Goal: Transaction & Acquisition: Purchase product/service

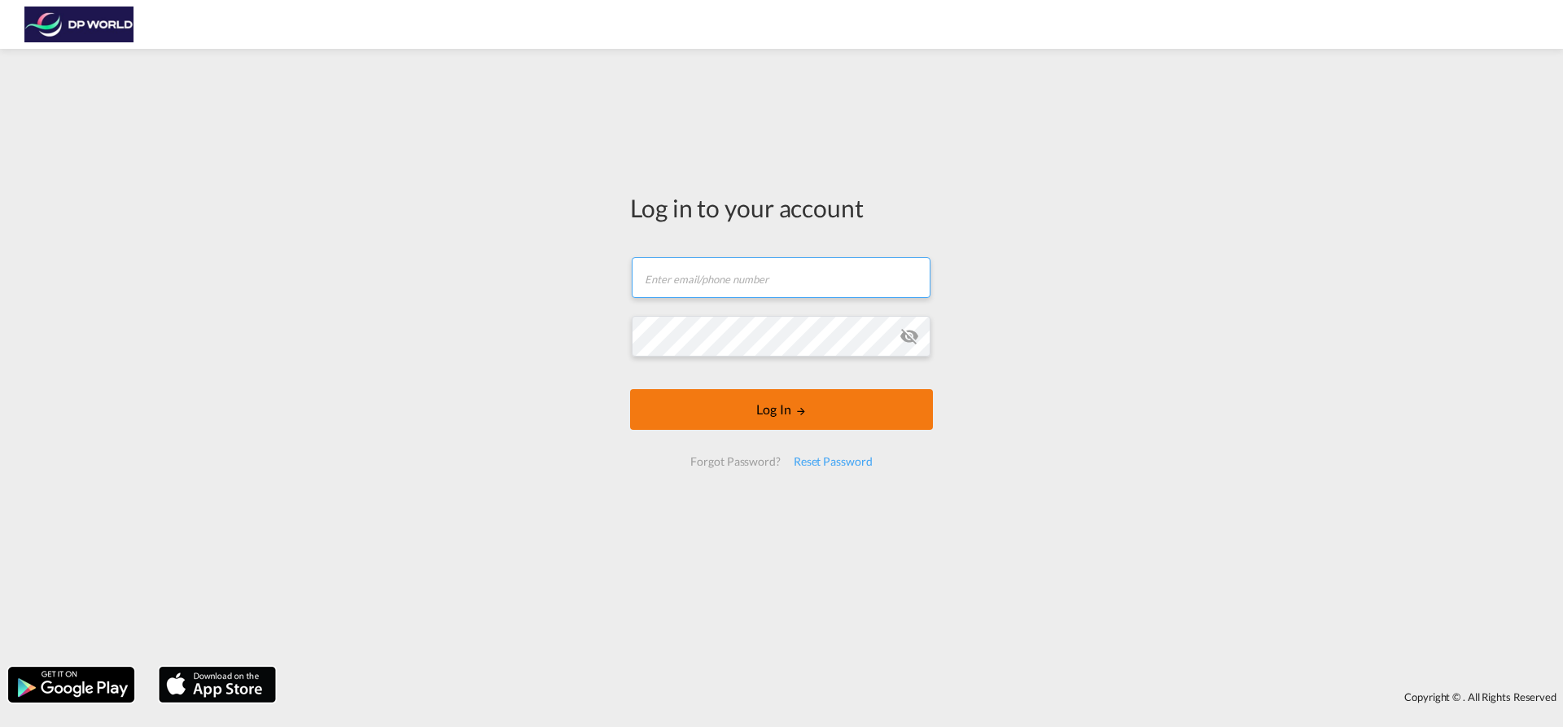
type input "[EMAIL_ADDRESS][PERSON_NAME][DOMAIN_NAME]"
click at [705, 423] on button "Log In" at bounding box center [781, 409] width 303 height 41
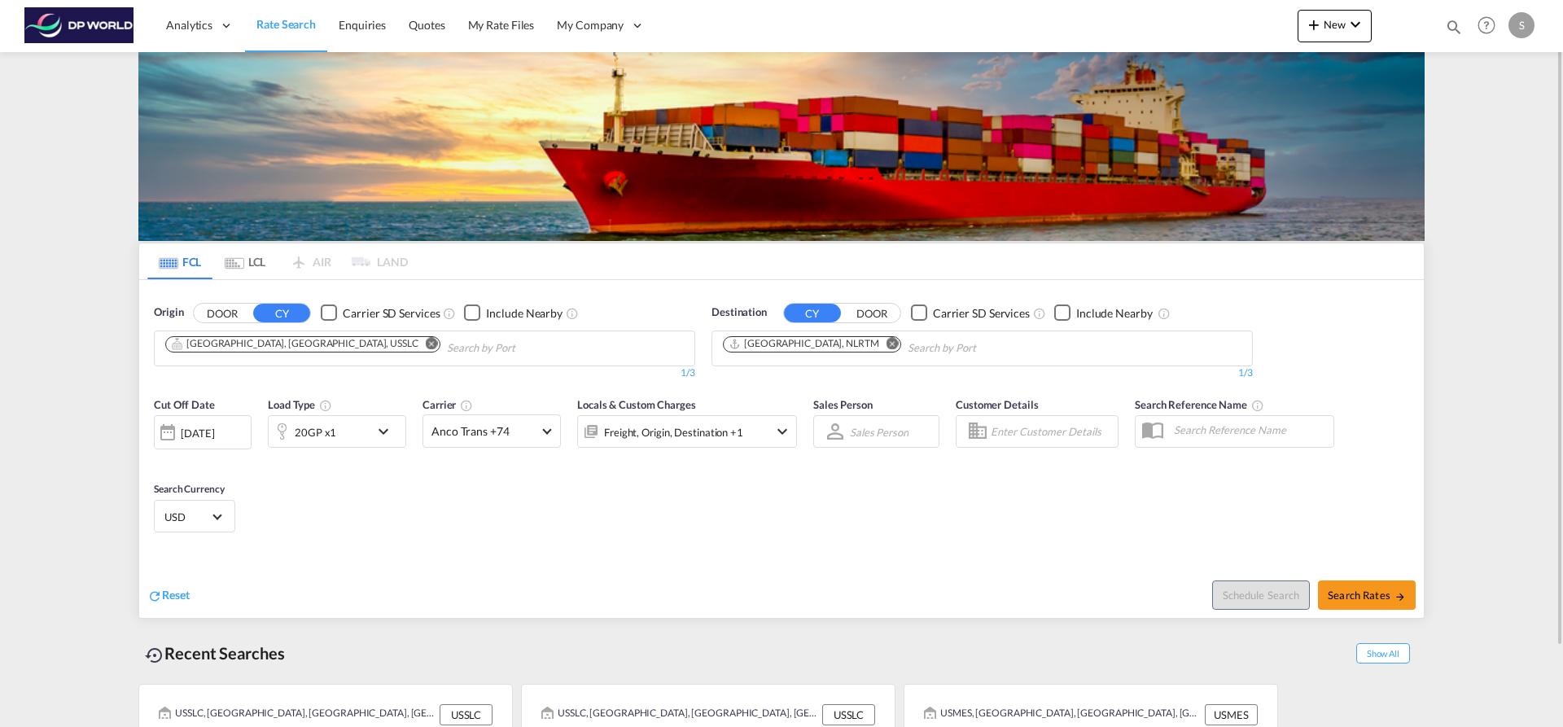
click at [308, 345] on md-chip "[GEOGRAPHIC_DATA], [GEOGRAPHIC_DATA], USSLC" at bounding box center [302, 344] width 275 height 16
click at [426, 344] on md-icon "Remove" at bounding box center [432, 343] width 12 height 12
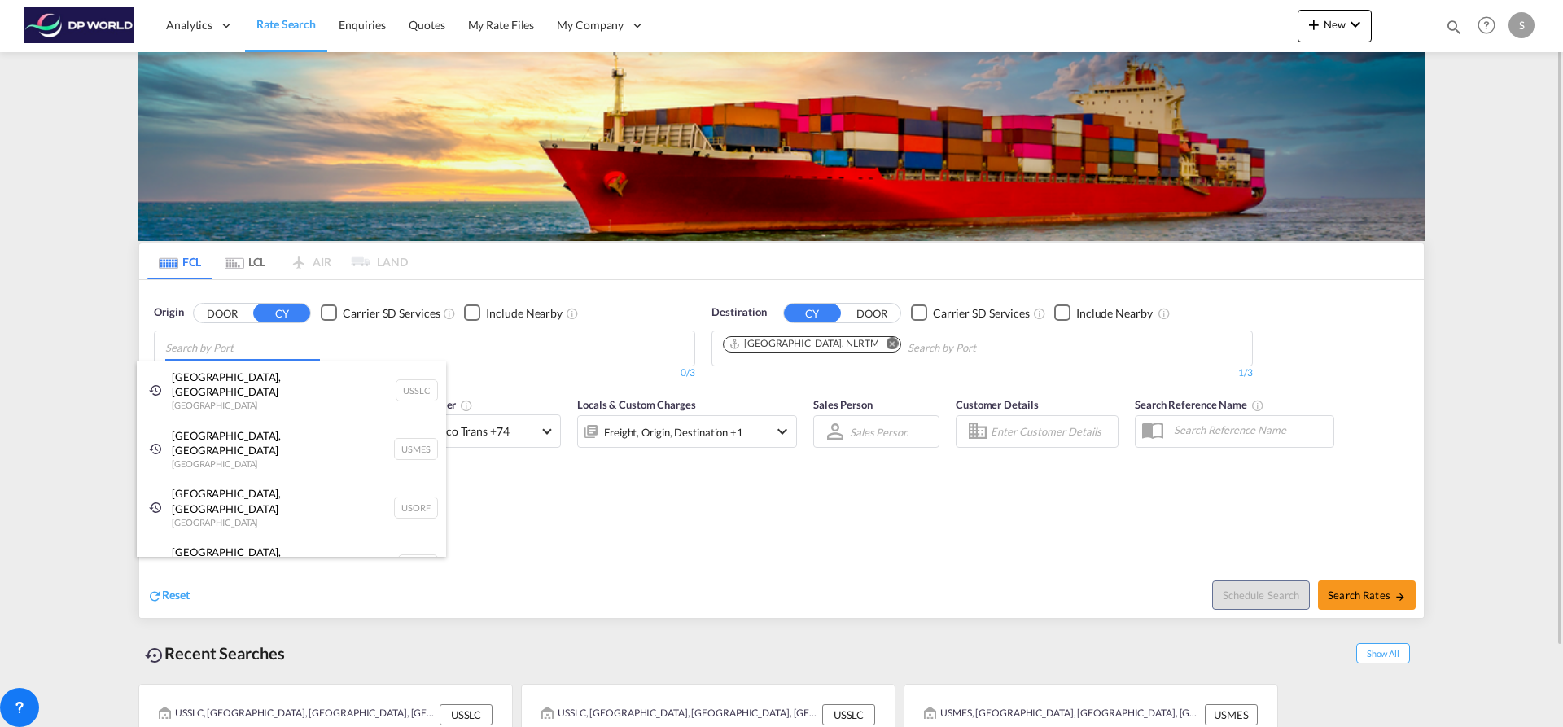
click at [296, 351] on body "Analytics Dashboard Rate Search Enquiries Quotes My Rate Files My Company" at bounding box center [781, 363] width 1563 height 727
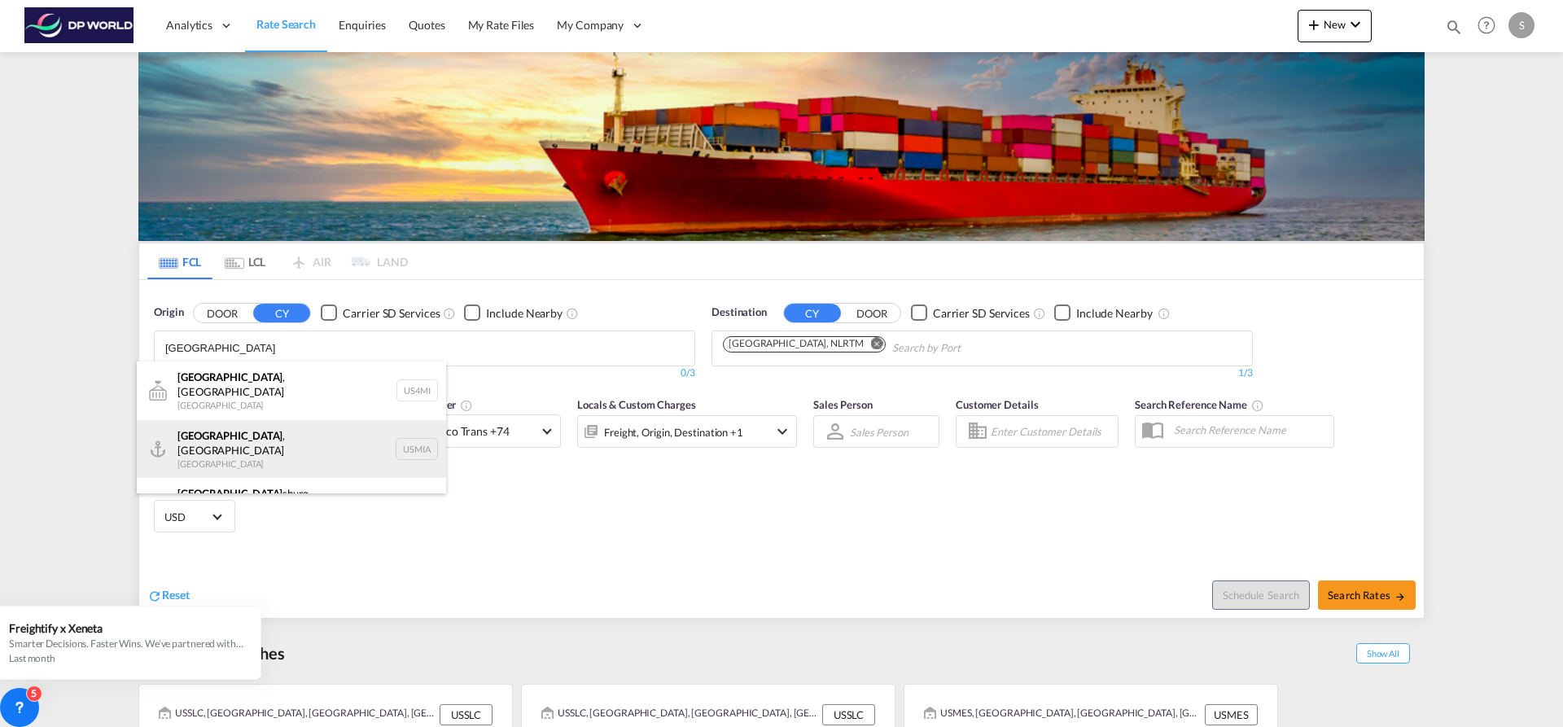
type input "[GEOGRAPHIC_DATA]"
click at [280, 432] on div "[GEOGRAPHIC_DATA] , [GEOGRAPHIC_DATA] [GEOGRAPHIC_DATA] USMIA" at bounding box center [291, 449] width 309 height 59
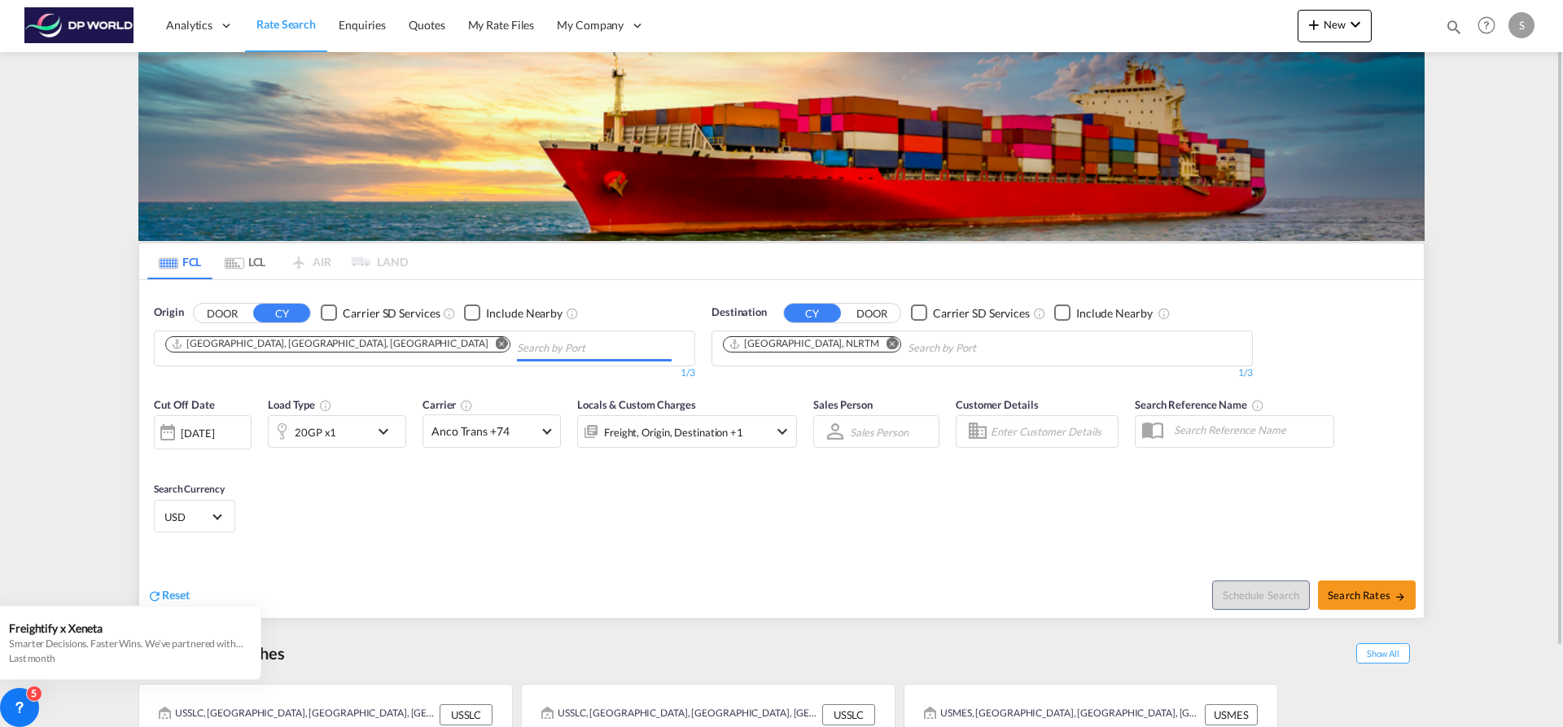
click at [887, 340] on md-icon "Remove" at bounding box center [893, 343] width 12 height 12
click at [838, 340] on input "Chips input." at bounding box center [800, 348] width 155 height 26
click at [794, 335] on body "Analytics Dashboard Rate Search Enquiries Quotes My Rate Files My Company" at bounding box center [781, 363] width 1563 height 727
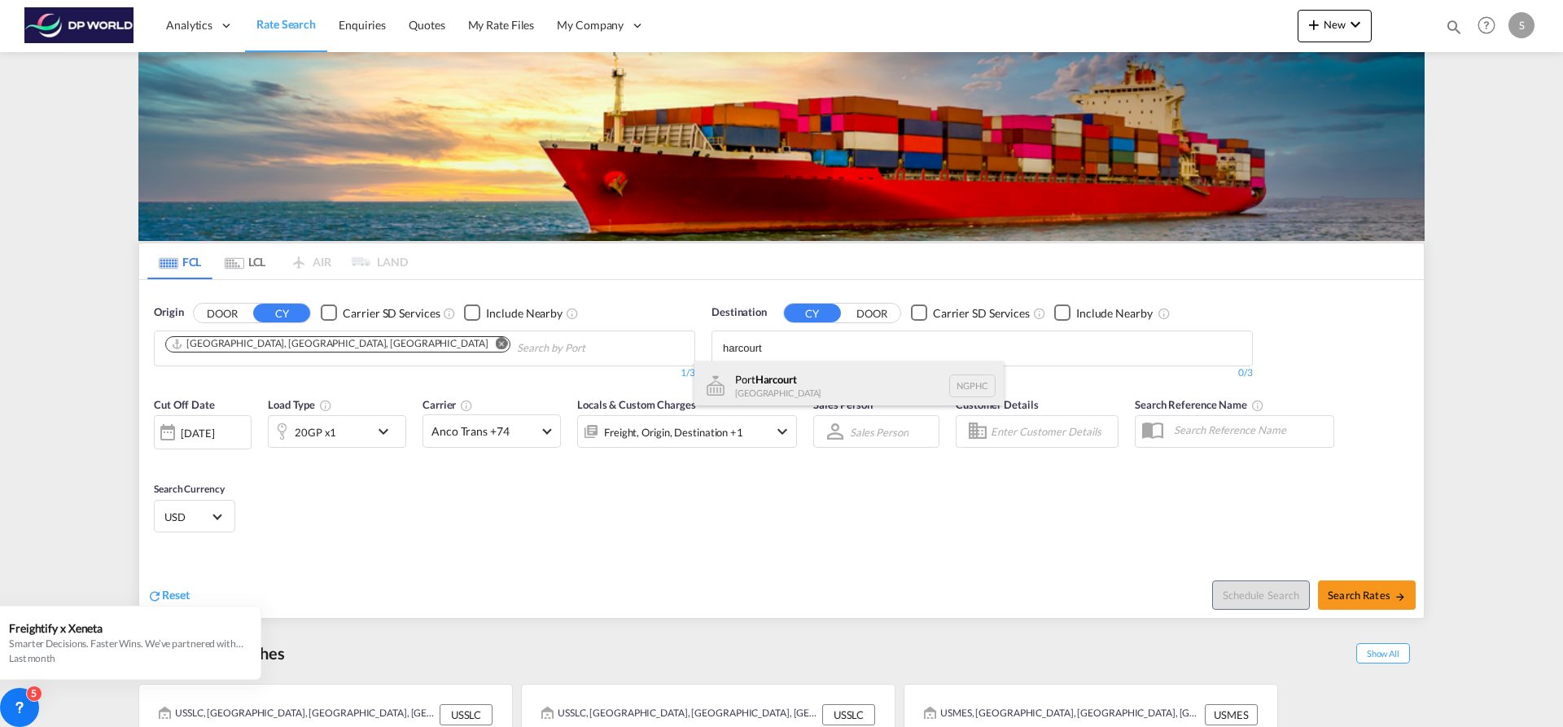
type input "harcourt"
click at [791, 370] on div "[GEOGRAPHIC_DATA] [GEOGRAPHIC_DATA] NGPHC" at bounding box center [848, 385] width 309 height 49
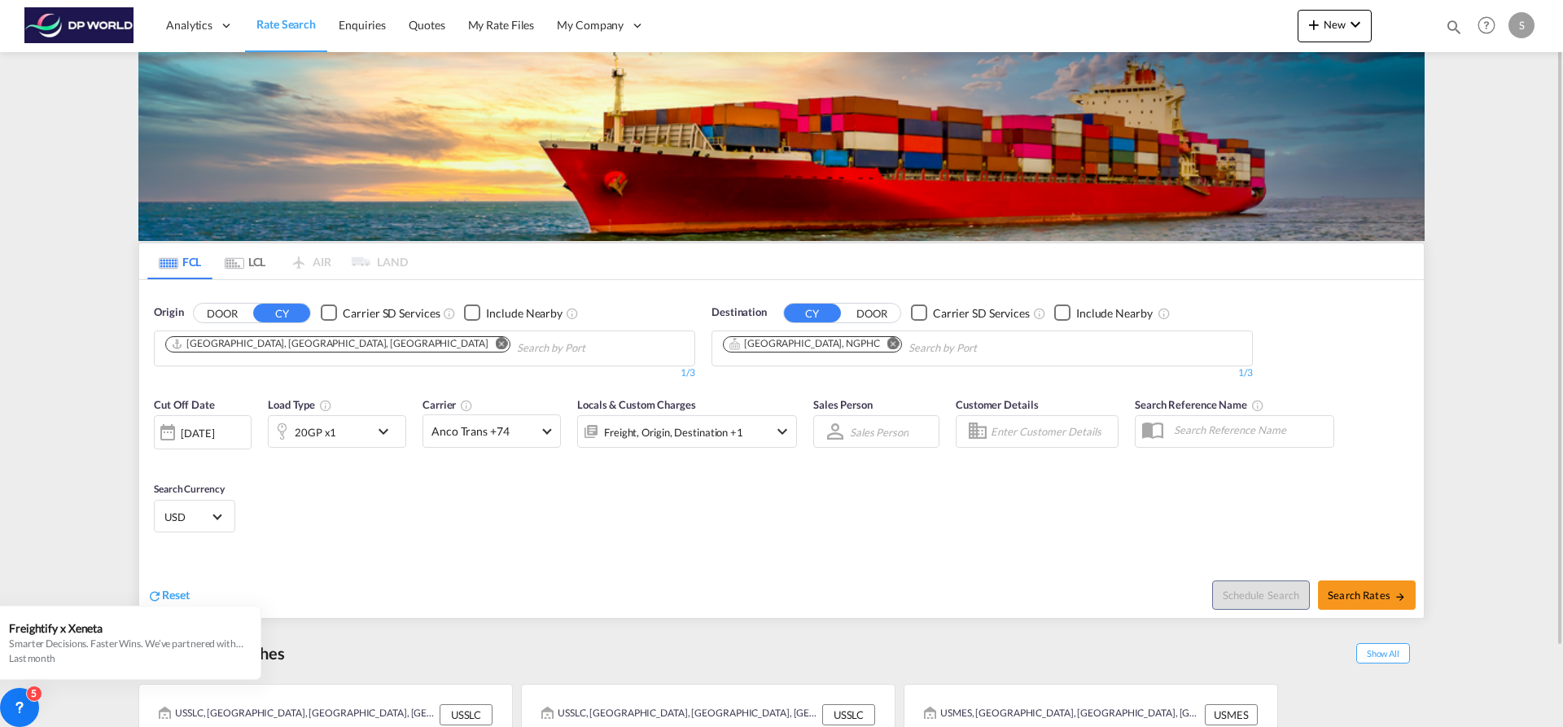
click at [383, 432] on md-icon "icon-chevron-down" at bounding box center [388, 432] width 28 height 20
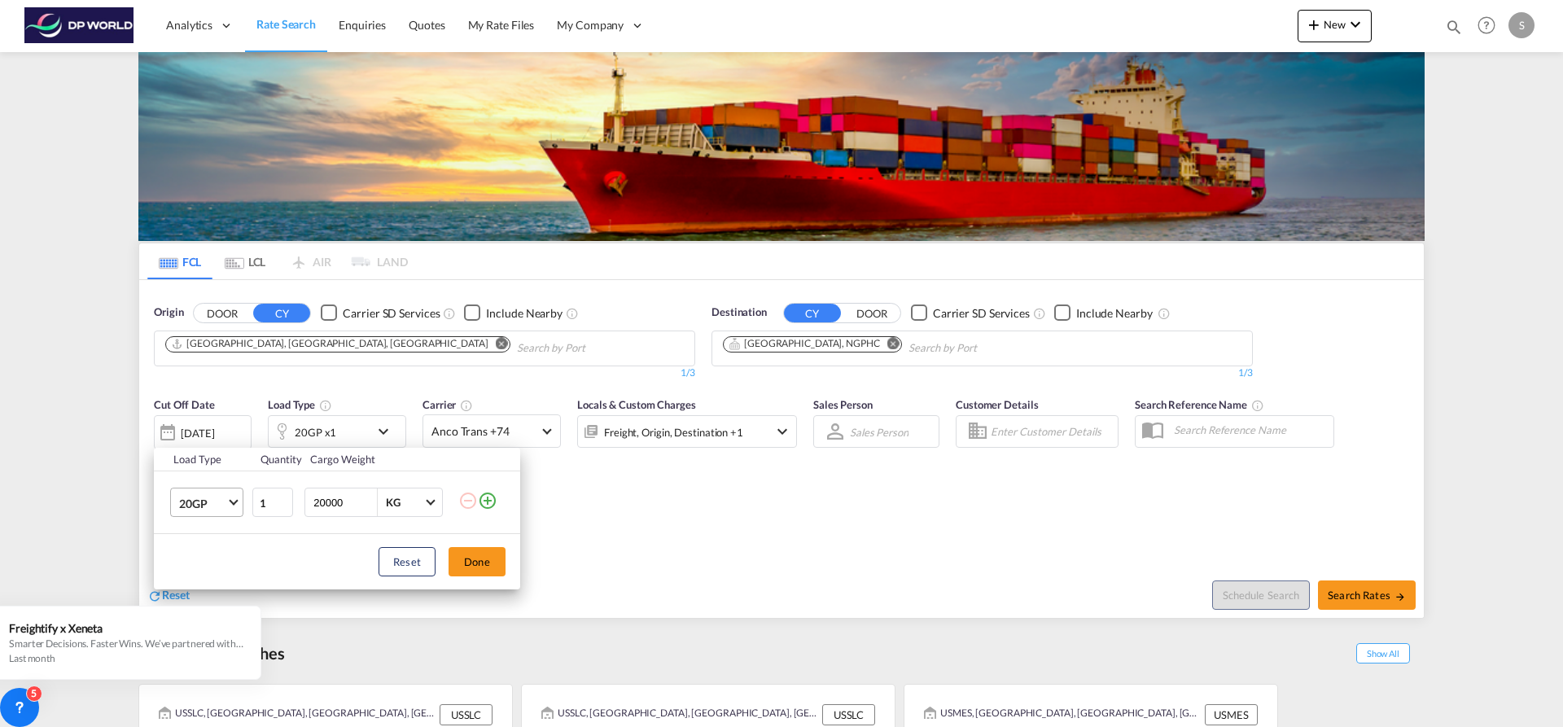
click at [226, 510] on span "20GP" at bounding box center [202, 504] width 47 height 16
click at [222, 579] on md-option "40HC" at bounding box center [221, 581] width 111 height 39
click at [466, 566] on button "Done" at bounding box center [477, 561] width 57 height 29
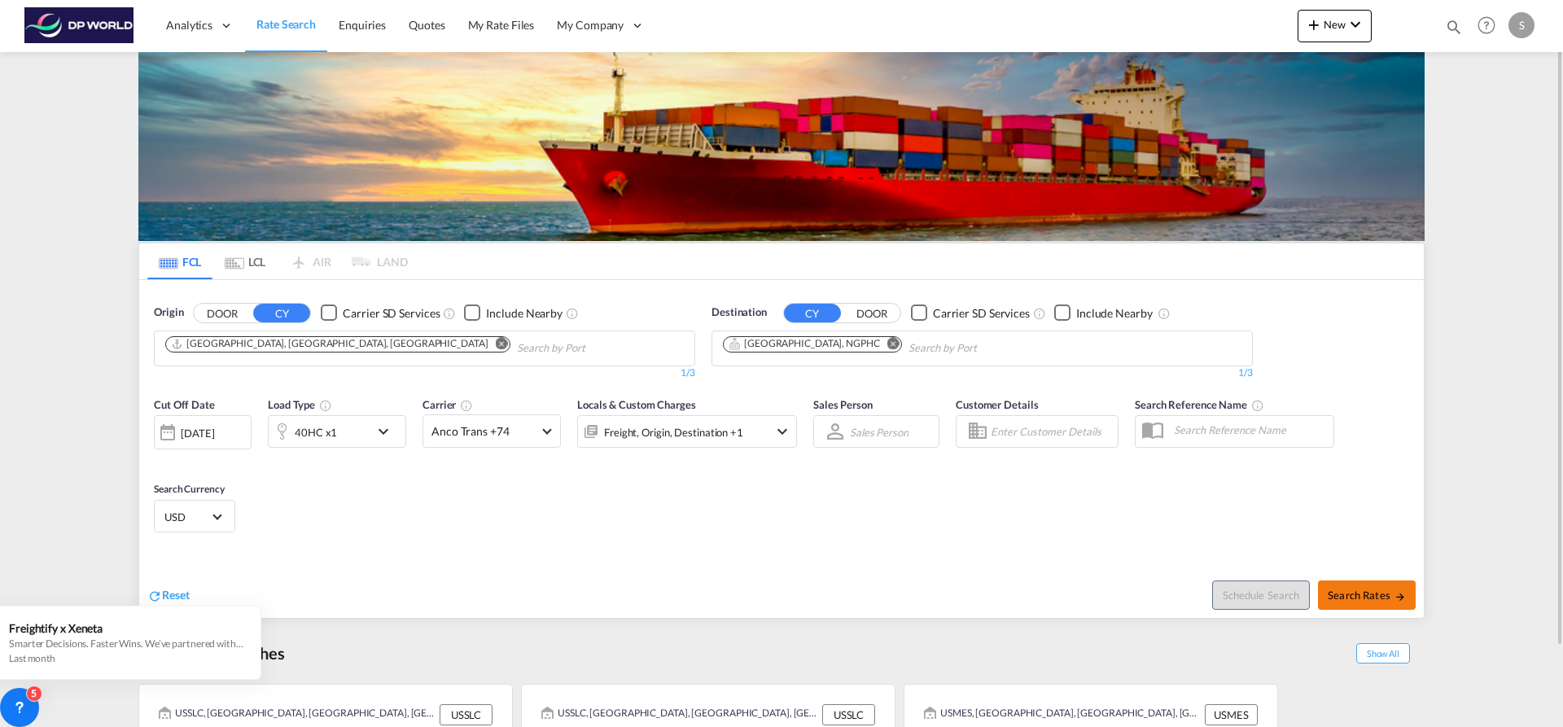
click at [1395, 598] on md-icon "icon-arrow-right" at bounding box center [1400, 596] width 11 height 11
type input "USMIA to NGPHC / [DATE]"
